Goal: Task Accomplishment & Management: Complete application form

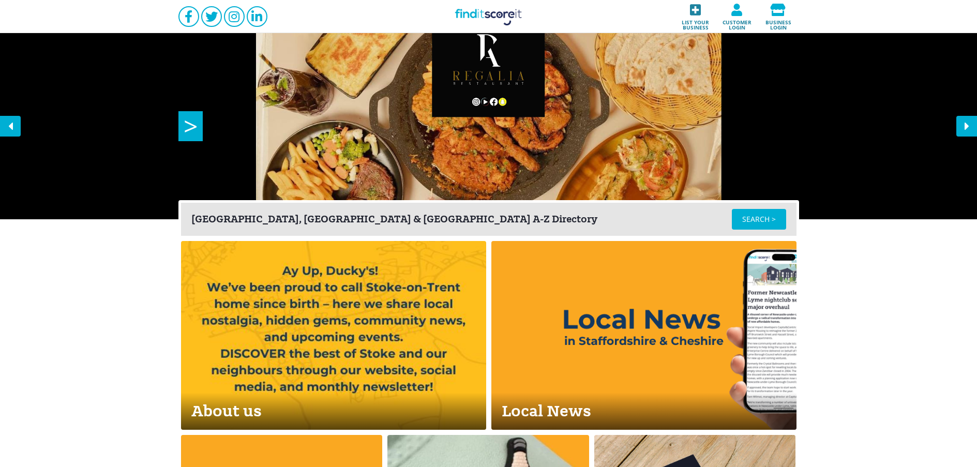
click at [700, 25] on span "List your business" at bounding box center [695, 23] width 35 height 14
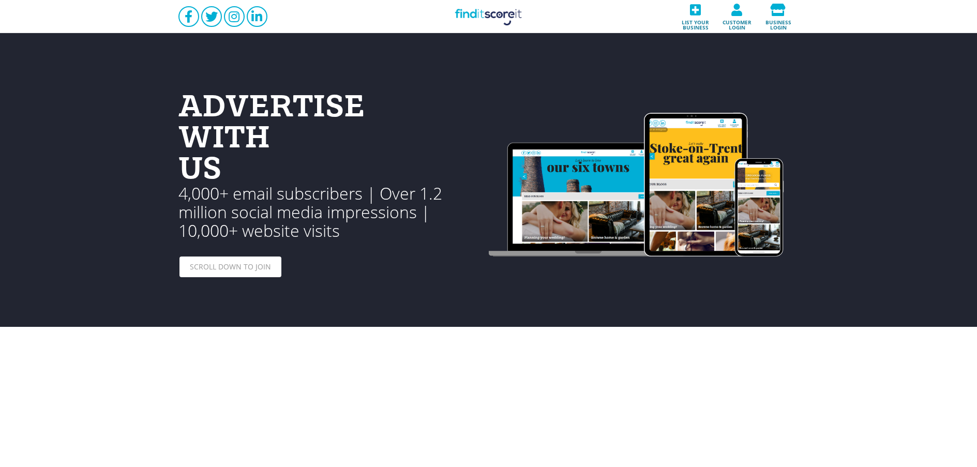
click at [243, 268] on div "SCROLL DOWN TO JOIN" at bounding box center [231, 267] width 102 height 21
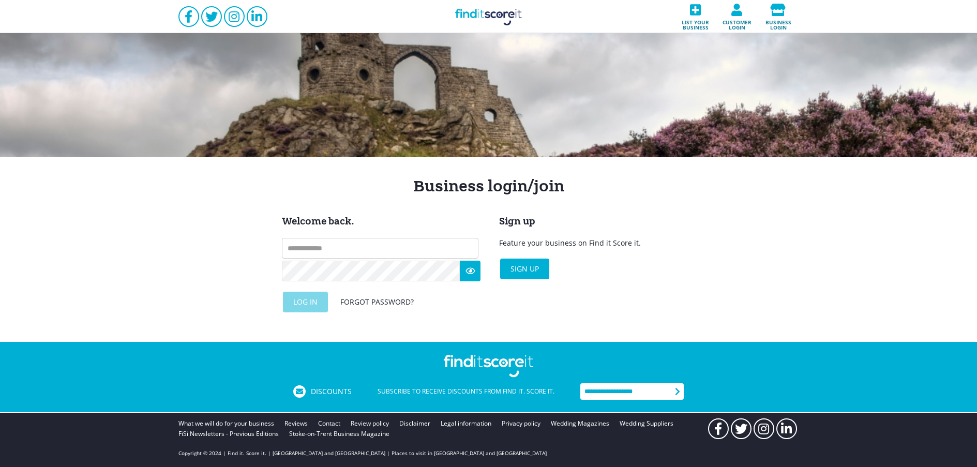
click at [368, 246] on input "text" at bounding box center [380, 248] width 197 height 21
click at [648, 309] on div "Sign up Feature your business on Find it Score it. Sign up" at bounding box center [597, 263] width 197 height 97
click at [530, 267] on div "Sign up" at bounding box center [524, 269] width 49 height 21
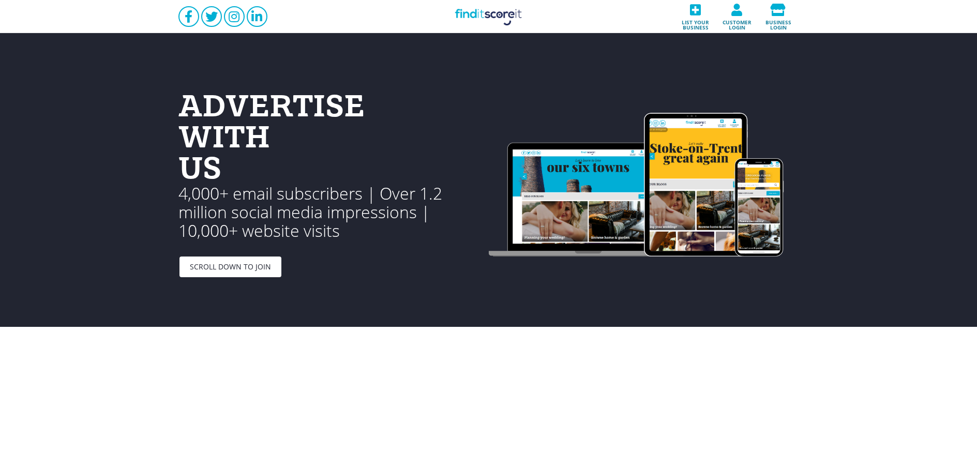
click at [495, 17] on link "Find it Score it" at bounding box center [488, 16] width 103 height 33
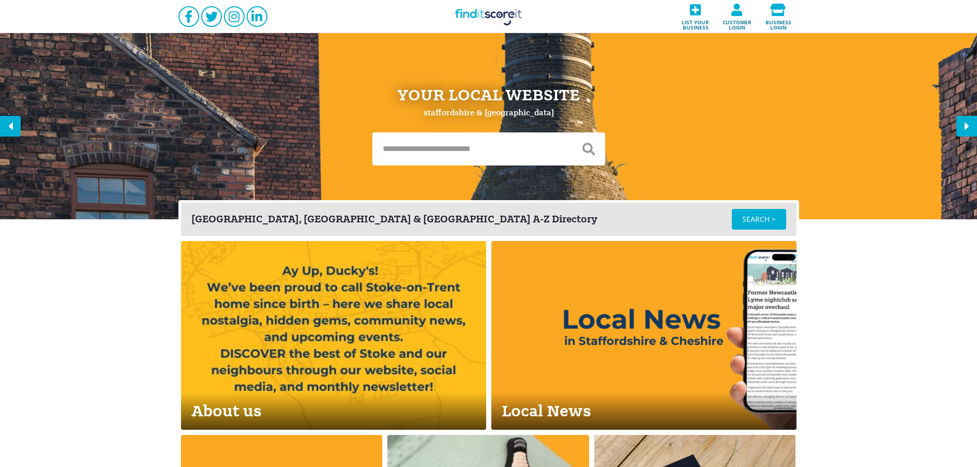
click at [505, 151] on input "text" at bounding box center [472, 148] width 200 height 33
type input "*******"
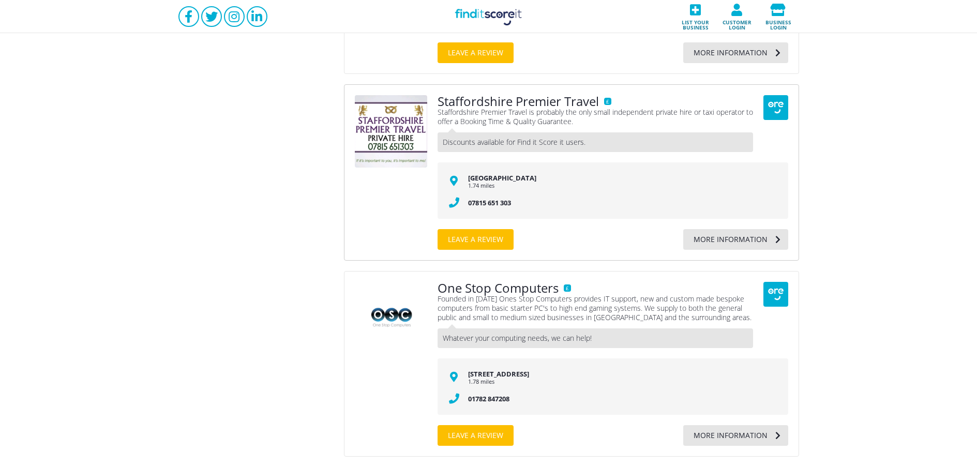
scroll to position [2345, 0]
